Goal: Information Seeking & Learning: Learn about a topic

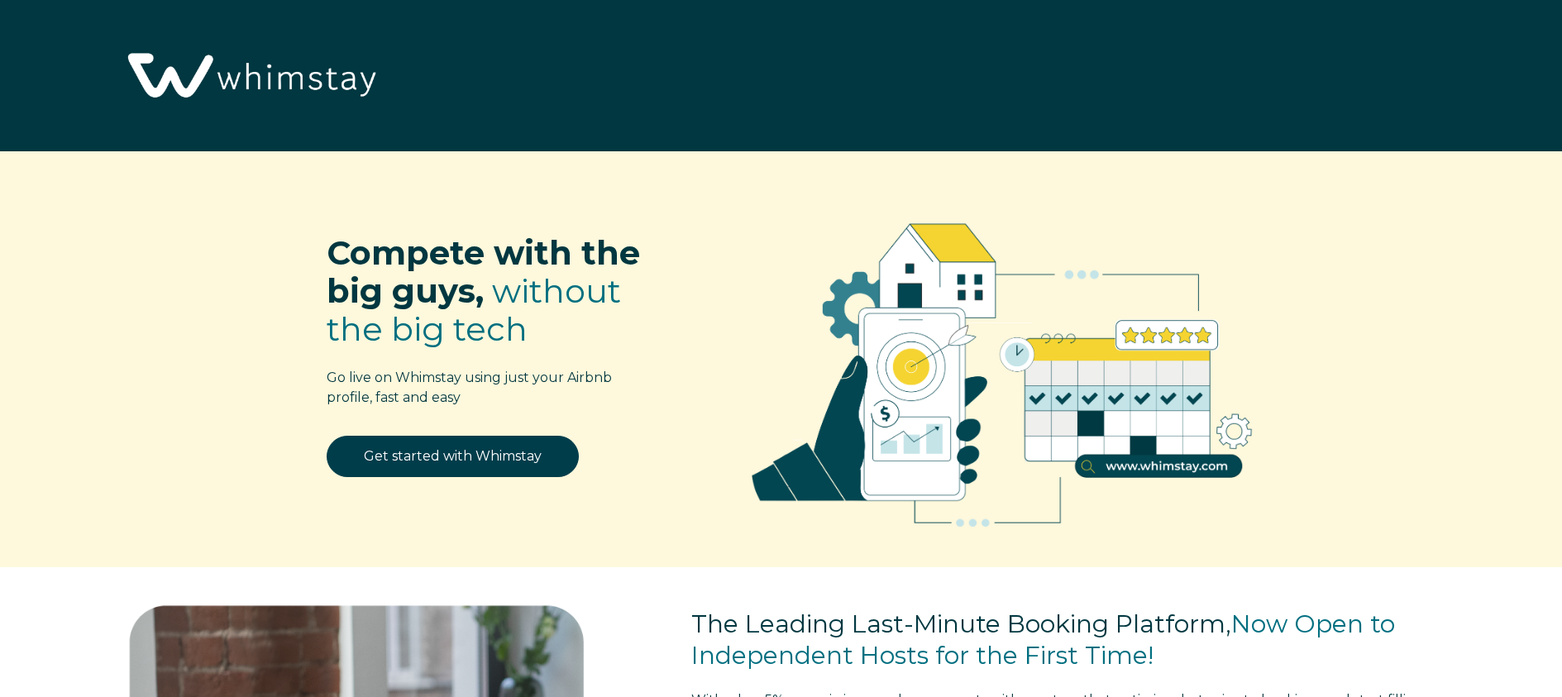
select select "US"
click at [162, 65] on img at bounding box center [250, 76] width 268 height 137
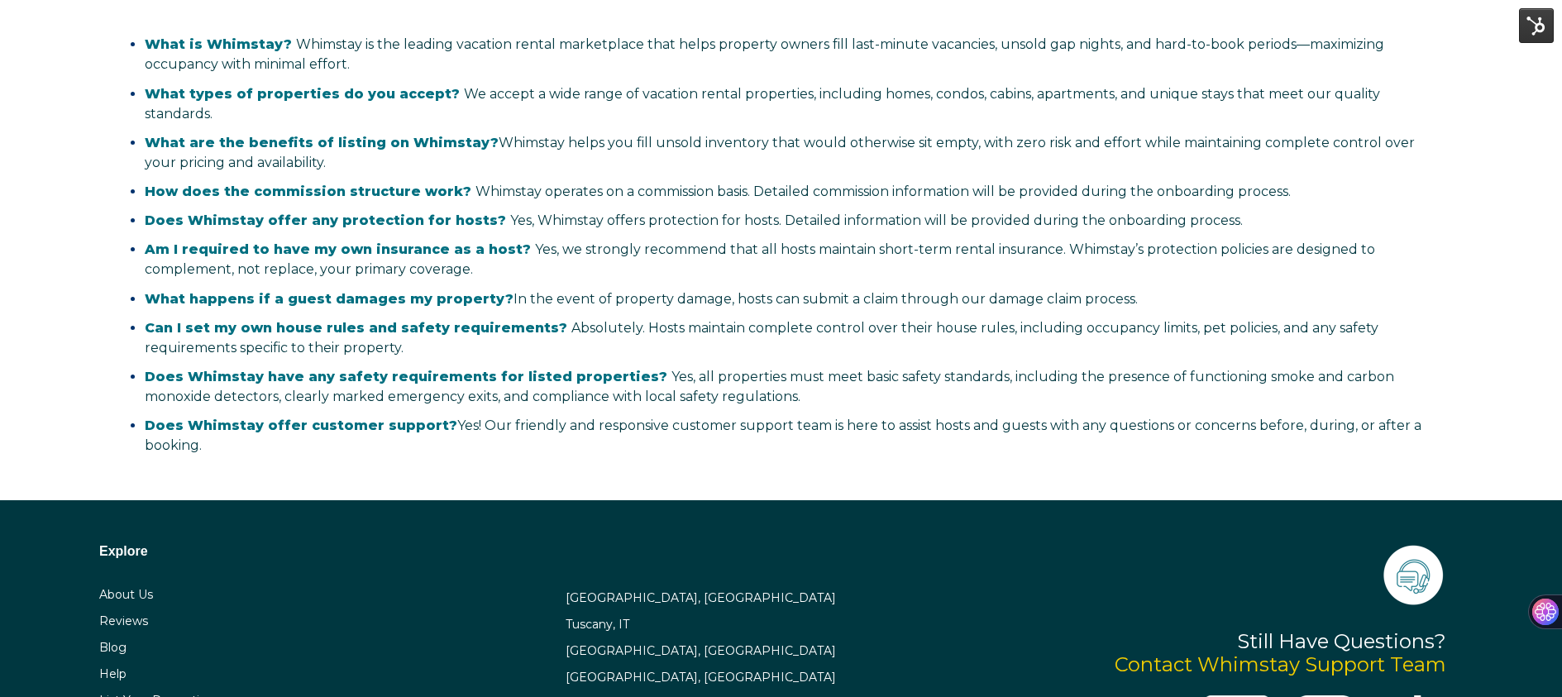
scroll to position [3438, 0]
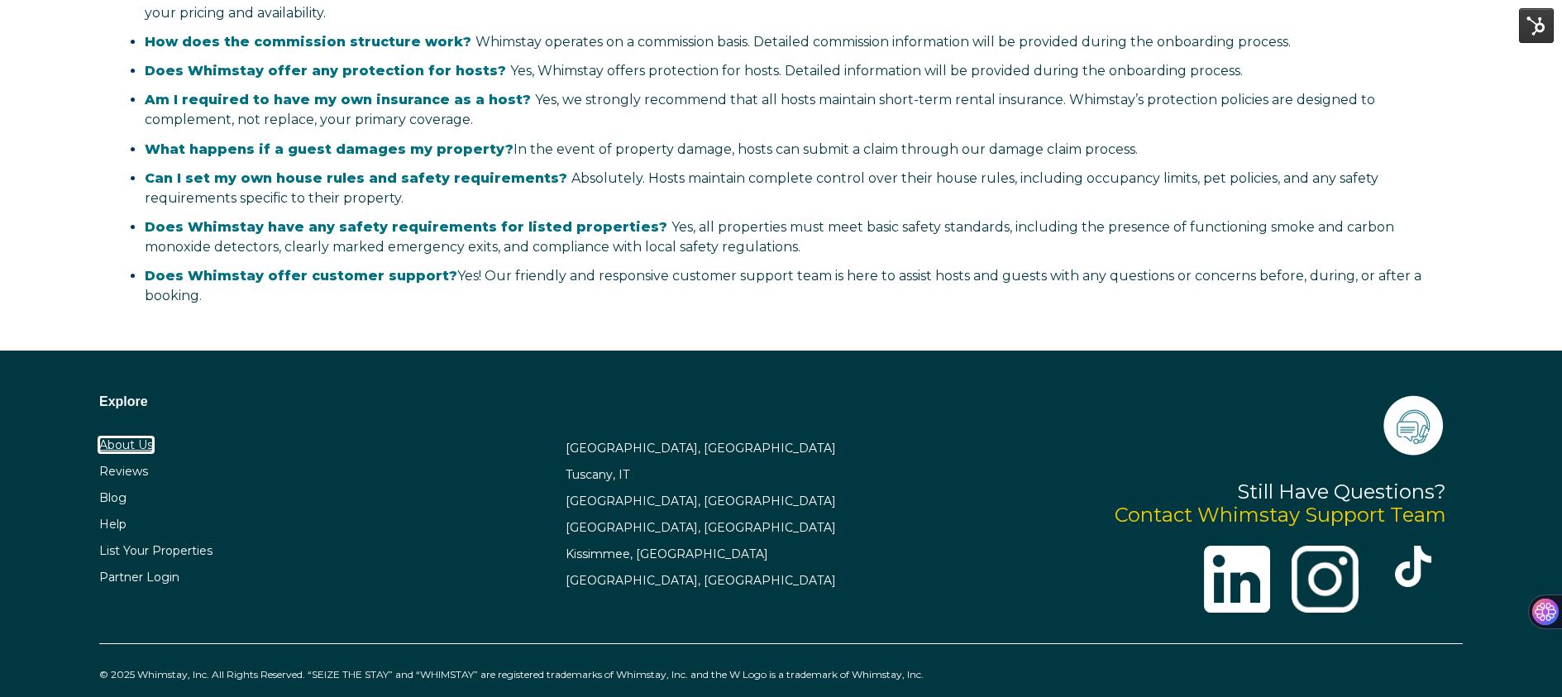
click at [120, 437] on link "About Us" at bounding box center [126, 444] width 54 height 15
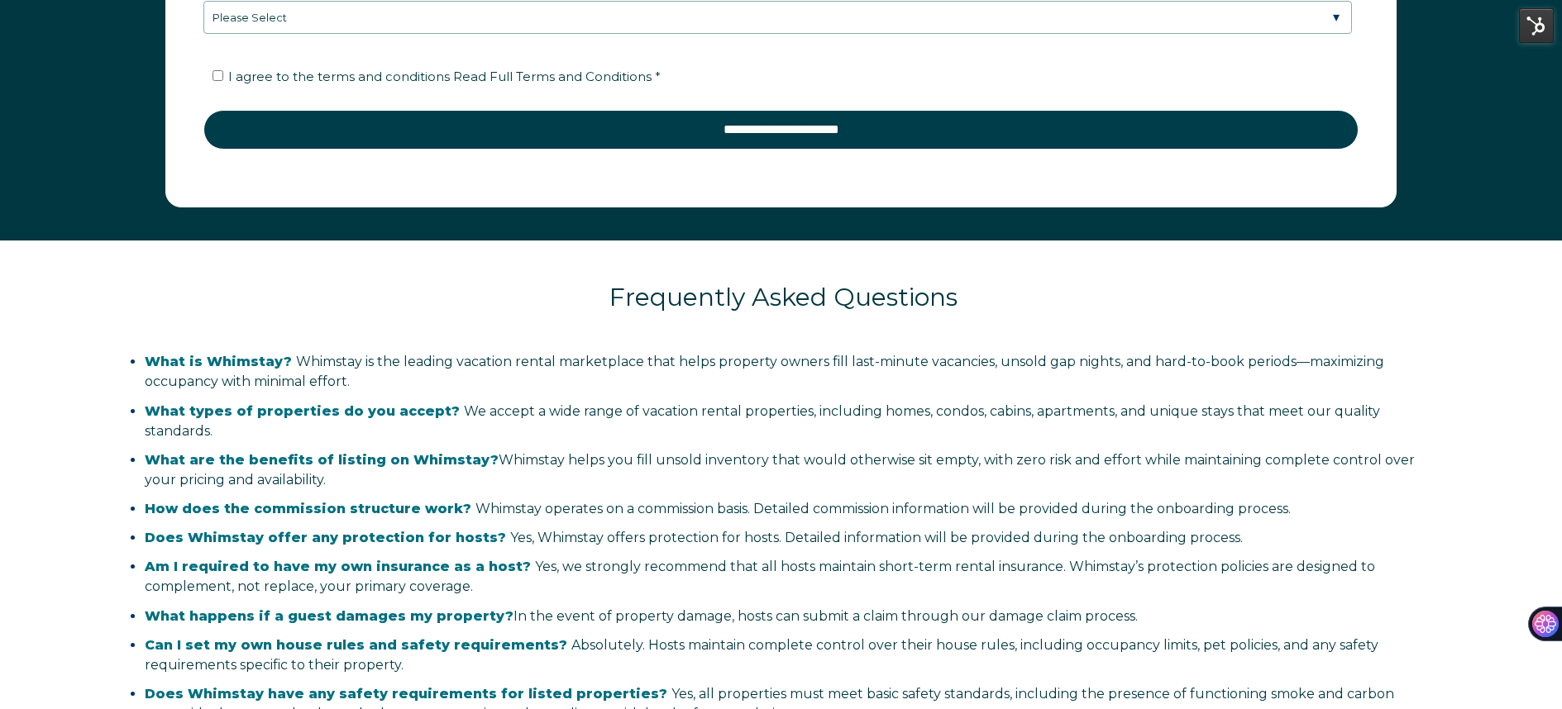
scroll to position [3426, 0]
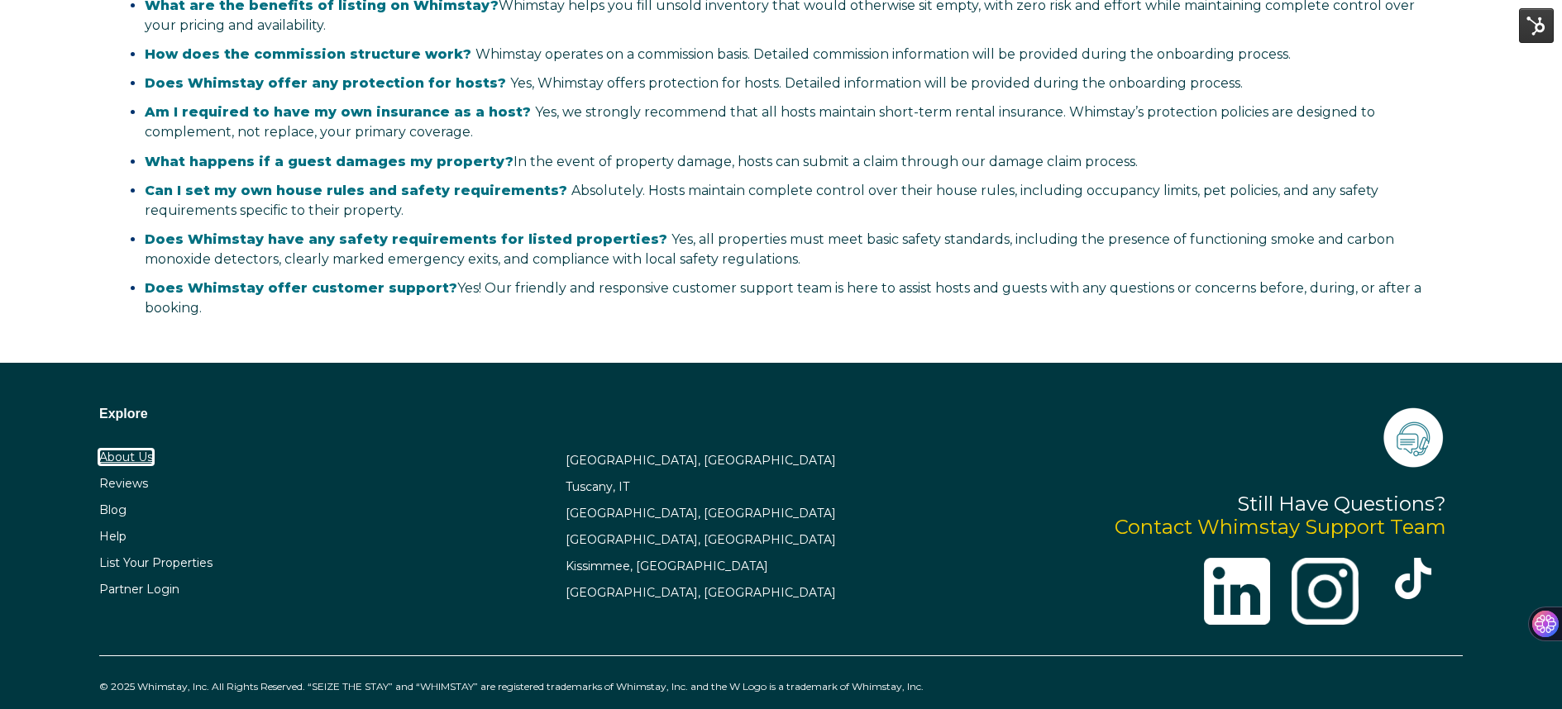
click at [124, 450] on link "About Us" at bounding box center [126, 457] width 54 height 15
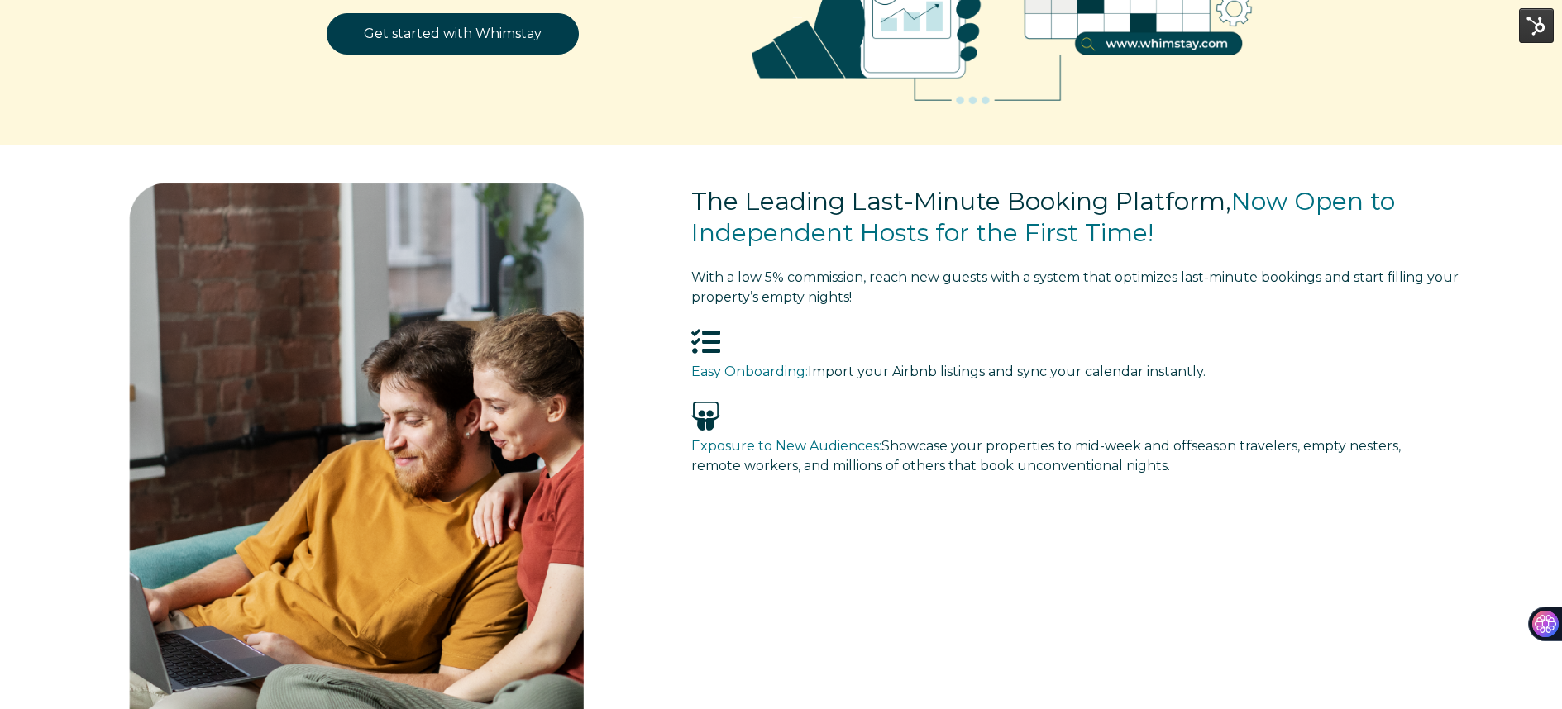
scroll to position [0, 0]
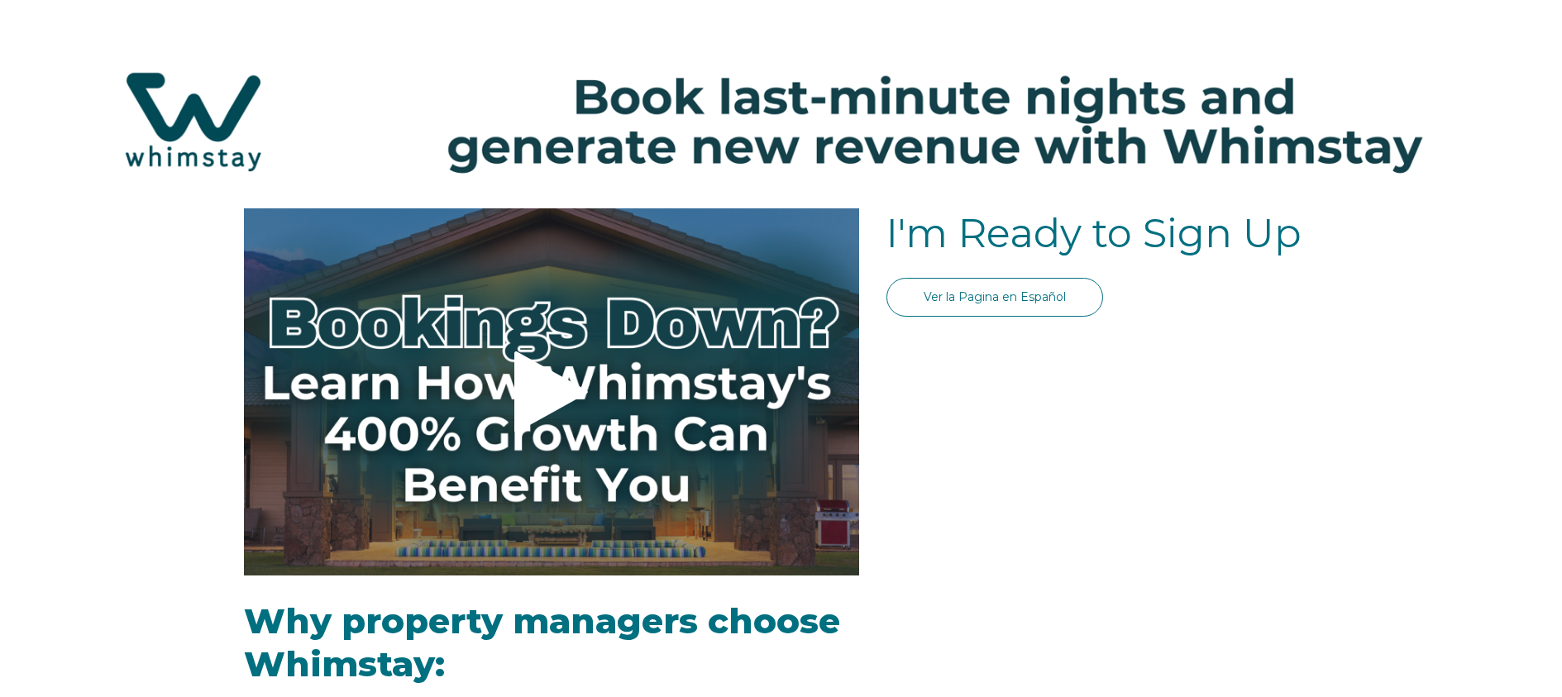
select select "US"
select select "Standard"
